Goal: Information Seeking & Learning: Learn about a topic

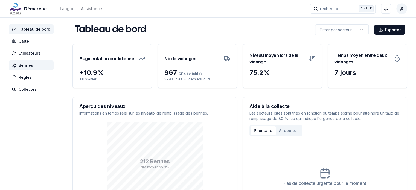
click at [43, 65] on span "Bennes" at bounding box center [31, 65] width 45 height 10
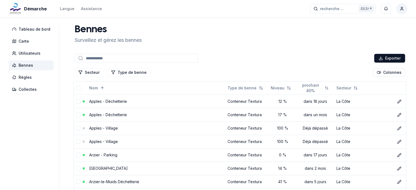
click at [137, 60] on input at bounding box center [136, 58] width 123 height 9
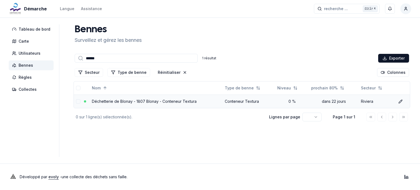
type input "******"
click at [113, 101] on link "Déchetterie de Blonay - 1807 Blonay - Conteneur Textura" at bounding box center [144, 101] width 105 height 5
drag, startPoint x: 108, startPoint y: 59, endPoint x: 25, endPoint y: 58, distance: 83.2
click at [25, 58] on div "Tableau de bord Carte Utilisateurs Bennes Règles Collectes Bennes Surveillez et…" at bounding box center [210, 90] width 420 height 133
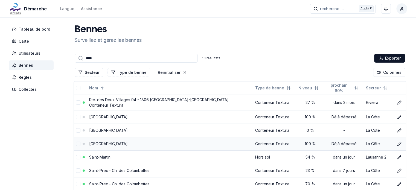
type input "****"
click at [99, 142] on link "[GEOGRAPHIC_DATA]" at bounding box center [108, 143] width 39 height 5
click at [114, 132] on td "[GEOGRAPHIC_DATA]" at bounding box center [170, 130] width 166 height 13
click at [106, 129] on link "[GEOGRAPHIC_DATA]" at bounding box center [108, 130] width 39 height 5
drag, startPoint x: 94, startPoint y: 57, endPoint x: 14, endPoint y: 65, distance: 80.3
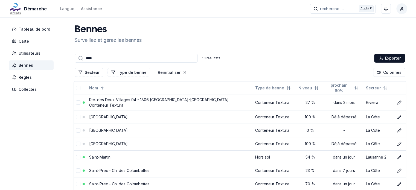
click at [14, 65] on div "Tableau de bord Carte Utilisateurs Bennes Règles Collectes Bennes Surveillez et…" at bounding box center [208, 154] width 416 height 261
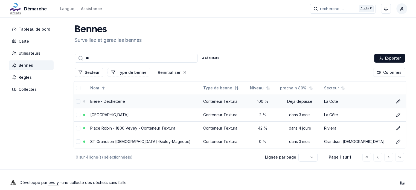
type input "**"
click at [120, 99] on link "Bière - Déchetterie" at bounding box center [107, 101] width 35 height 5
click at [30, 29] on span "Tableau de bord" at bounding box center [35, 29] width 32 height 5
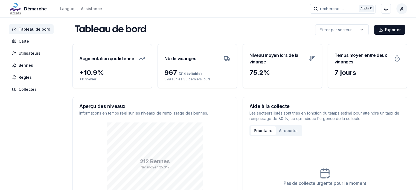
click at [237, 133] on div "Aperçu des niveaux Informations en temps réel sur les niveaux de remplissage de…" at bounding box center [239, 161] width 335 height 128
click at [37, 40] on span "Carte" at bounding box center [31, 41] width 45 height 10
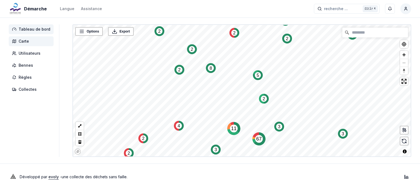
click at [34, 29] on span "Tableau de bord" at bounding box center [35, 29] width 32 height 5
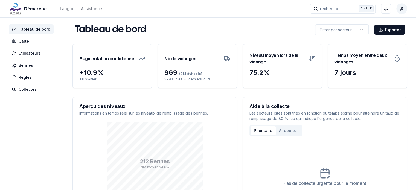
click at [159, 93] on div "Augmentation quotidienne + 10.9 % + 11.3 % [DATE] Nb de vidanges 969 (314 évita…" at bounding box center [239, 134] width 335 height 181
